Goal: Find specific page/section: Find specific page/section

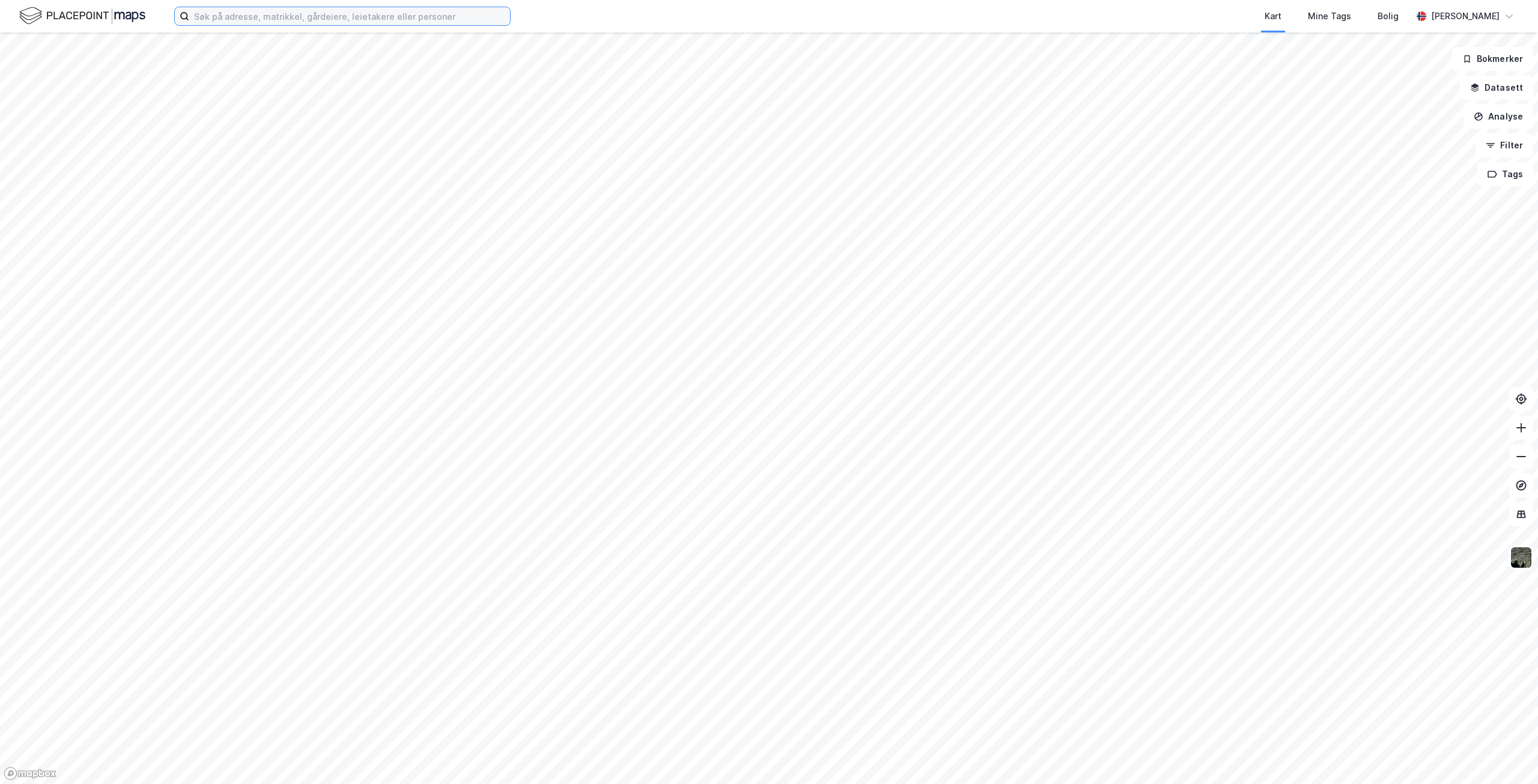
click at [382, 16] on input at bounding box center [349, 16] width 321 height 18
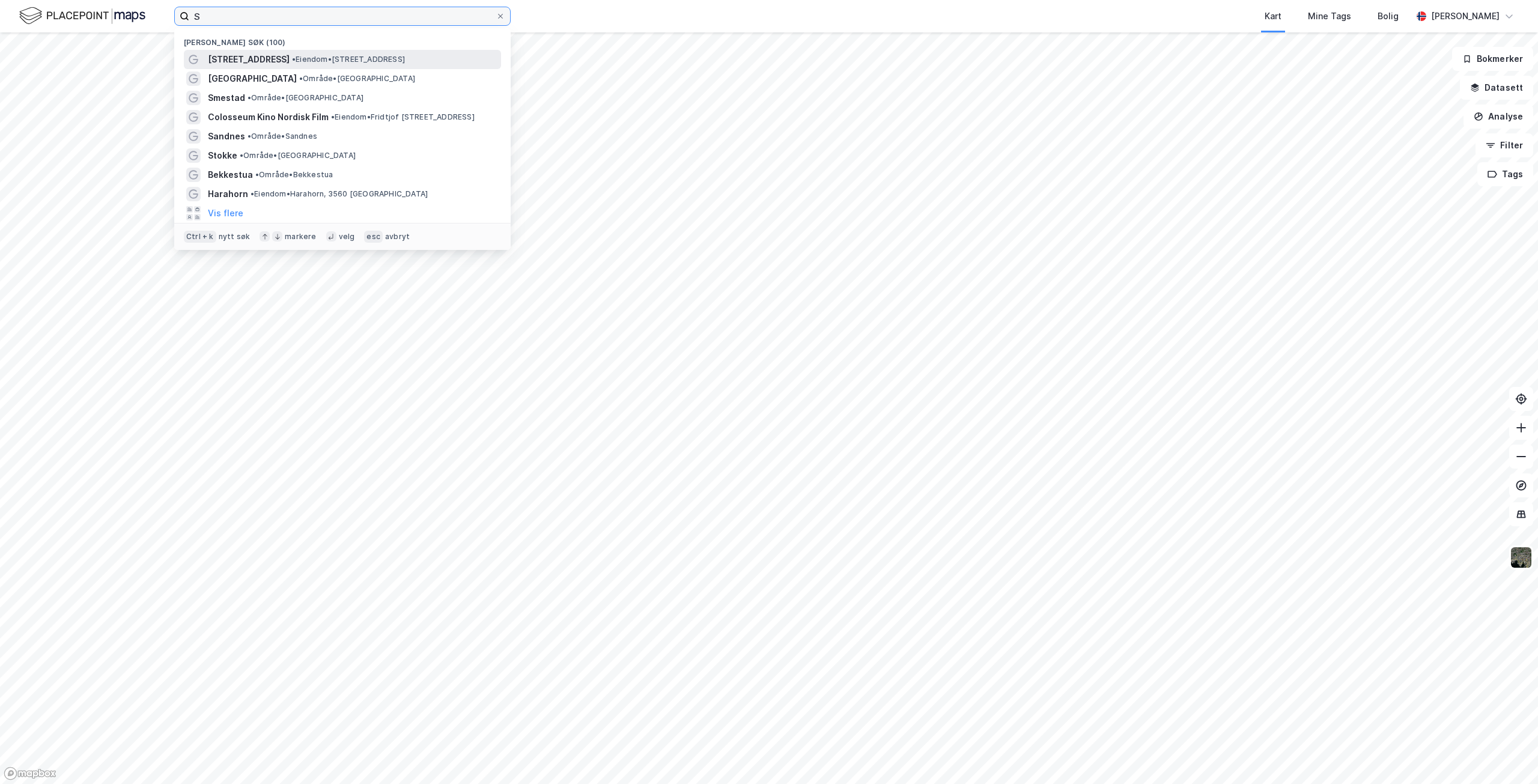
type input "S"
click at [249, 60] on span "[STREET_ADDRESS]" at bounding box center [248, 60] width 82 height 14
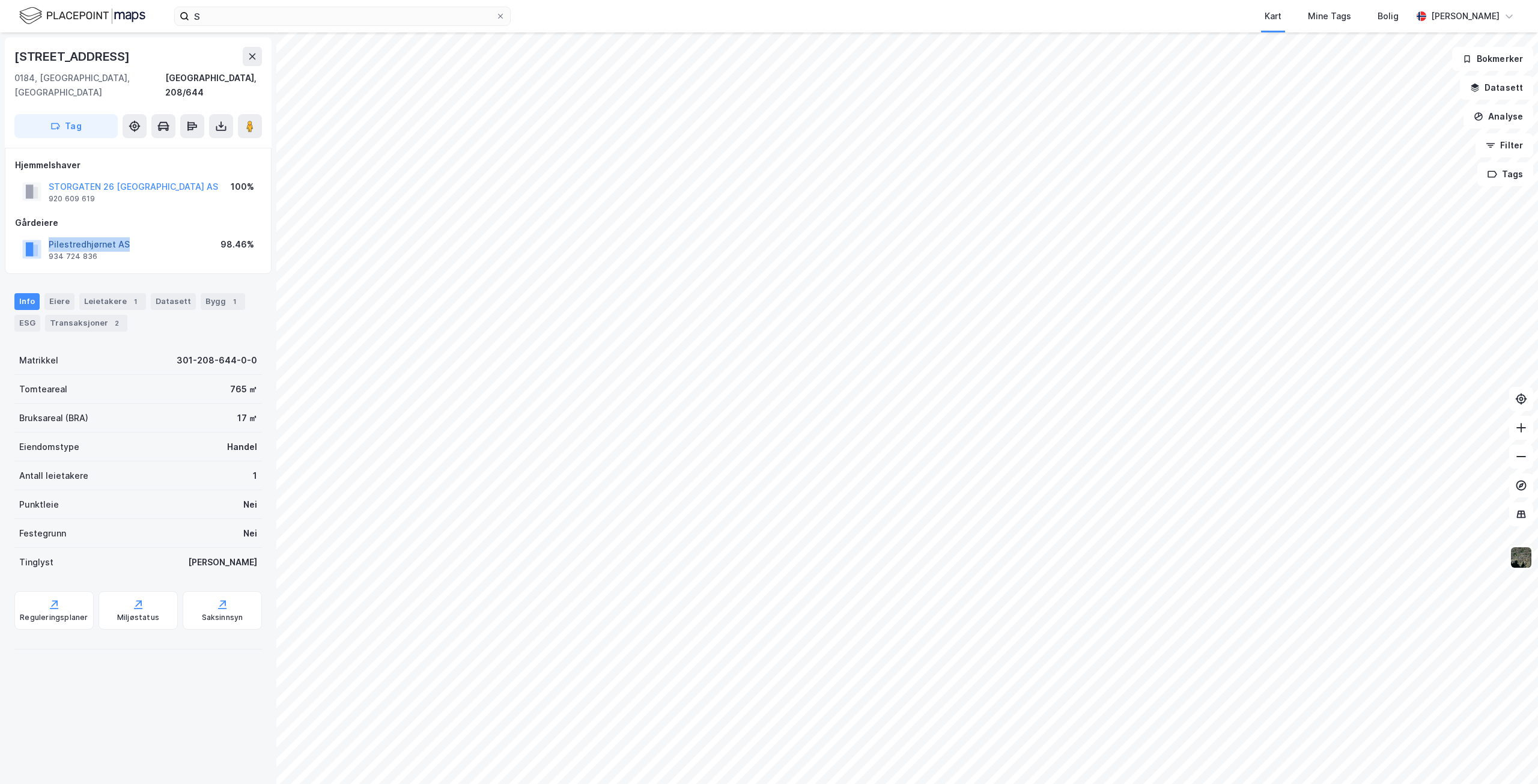
drag, startPoint x: 132, startPoint y: 228, endPoint x: 51, endPoint y: 228, distance: 81.0
click at [51, 235] on div "Pilestredhjørnet AS 934 724 836 98.46%" at bounding box center [138, 249] width 246 height 29
copy button "Pilestredhjørnet AS"
